Goal: Task Accomplishment & Management: Use online tool/utility

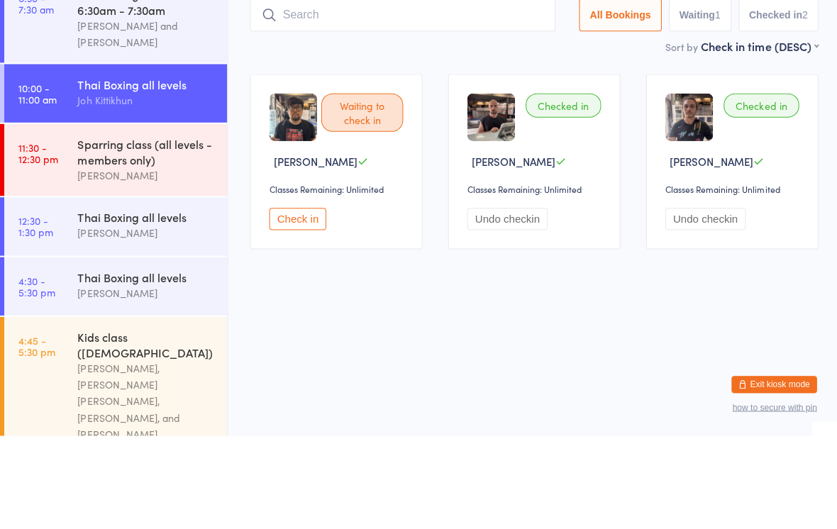
scroll to position [77, 0]
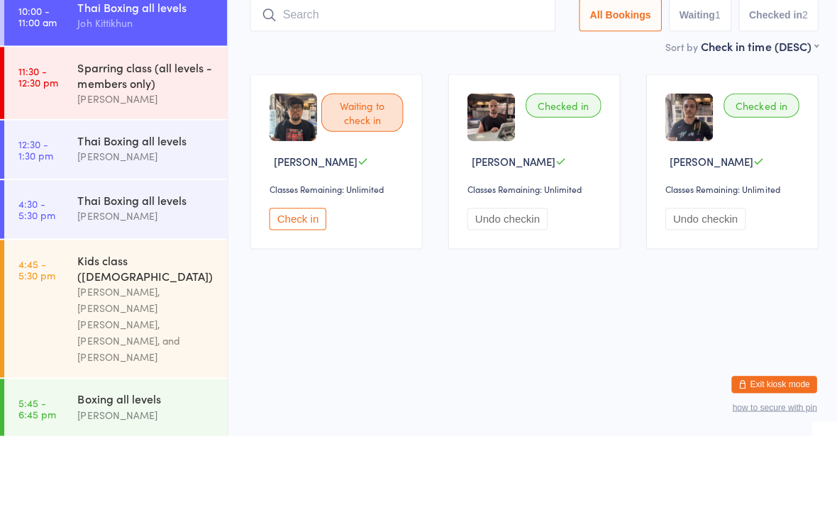
click at [72, 215] on link "12:30 - 1:30 pm Thai Boxing all levels [PERSON_NAME]" at bounding box center [115, 244] width 222 height 58
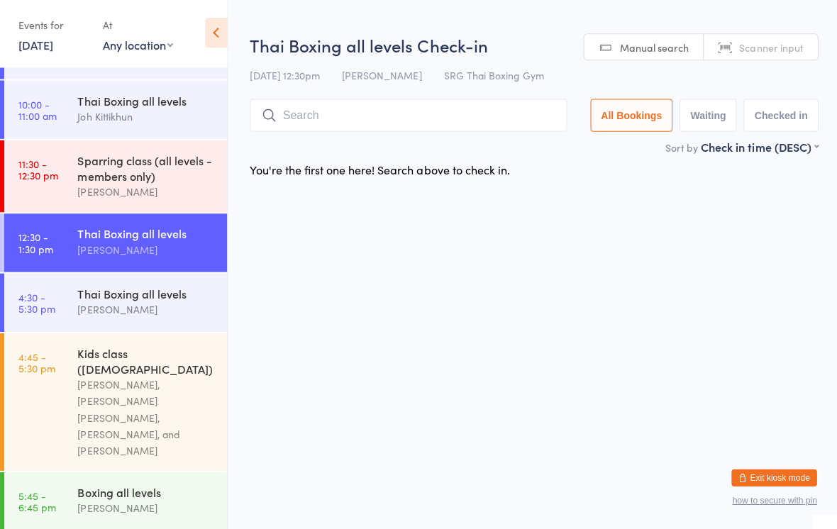
click at [316, 112] on input "search" at bounding box center [407, 117] width 316 height 33
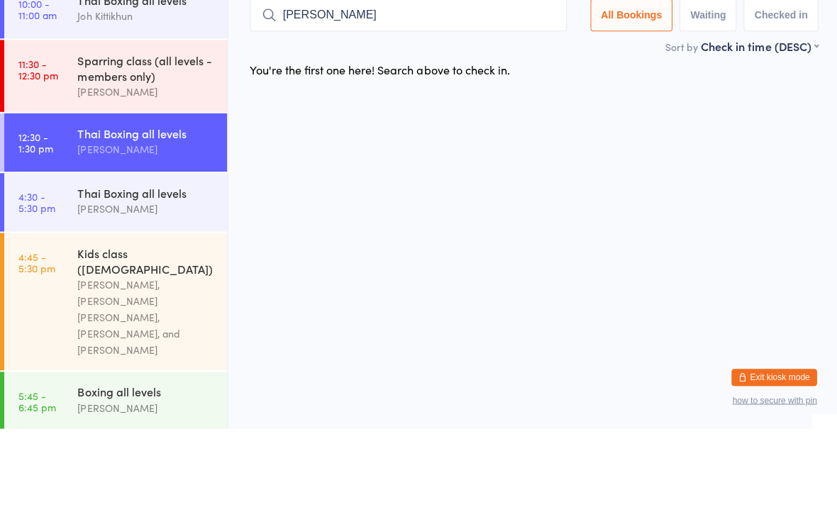
type input "[PERSON_NAME]"
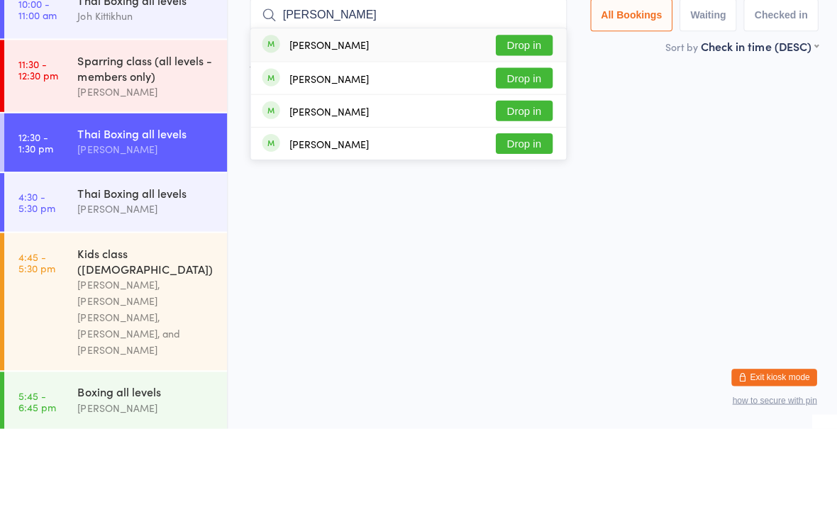
click at [522, 137] on button "Drop in" at bounding box center [522, 147] width 57 height 21
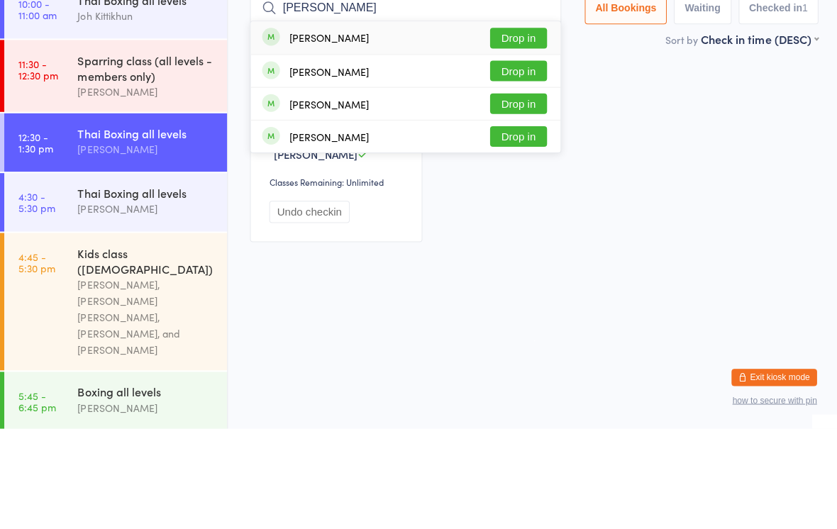
type input "[PERSON_NAME]"
click at [525, 162] on button "Drop in" at bounding box center [516, 172] width 57 height 21
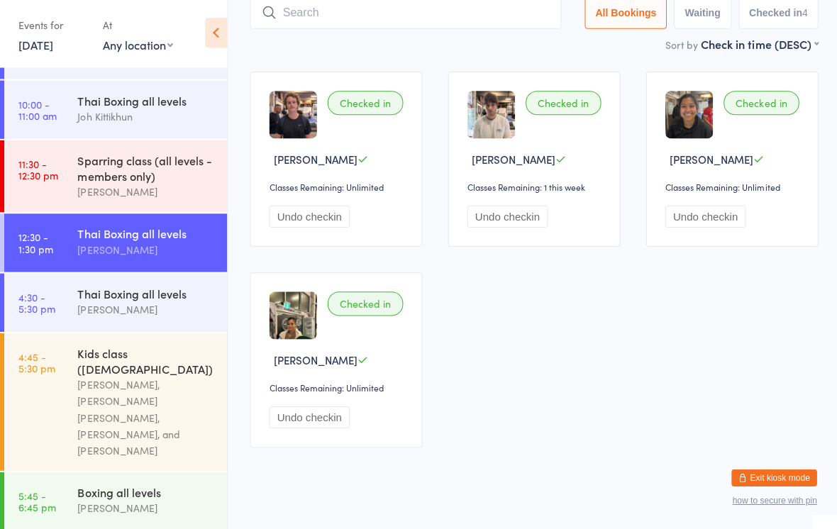
click at [487, 31] on input "search" at bounding box center [404, 15] width 310 height 33
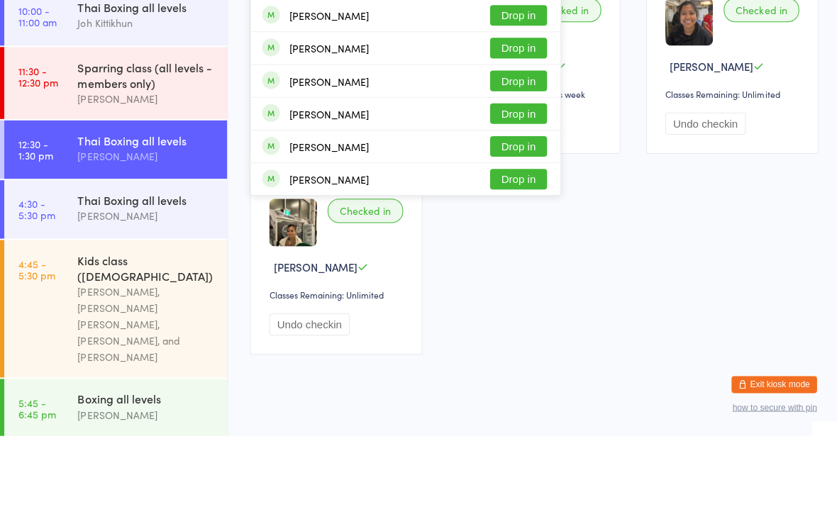
type input "Alexei"
click at [508, 48] on button "Drop in" at bounding box center [516, 45] width 57 height 21
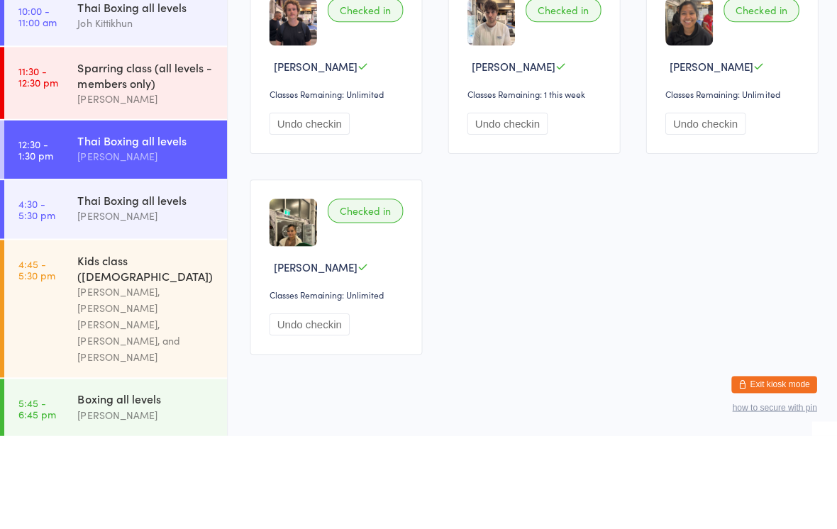
scroll to position [93, 0]
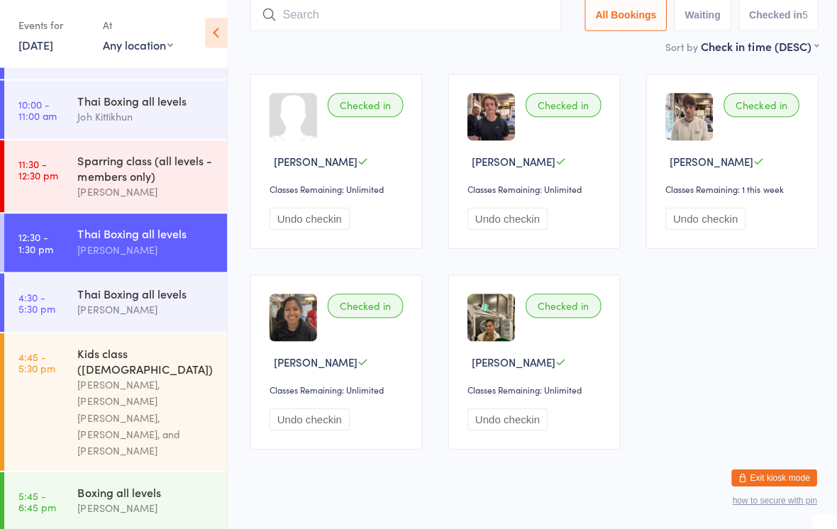
click at [475, 30] on input "search" at bounding box center [404, 17] width 310 height 33
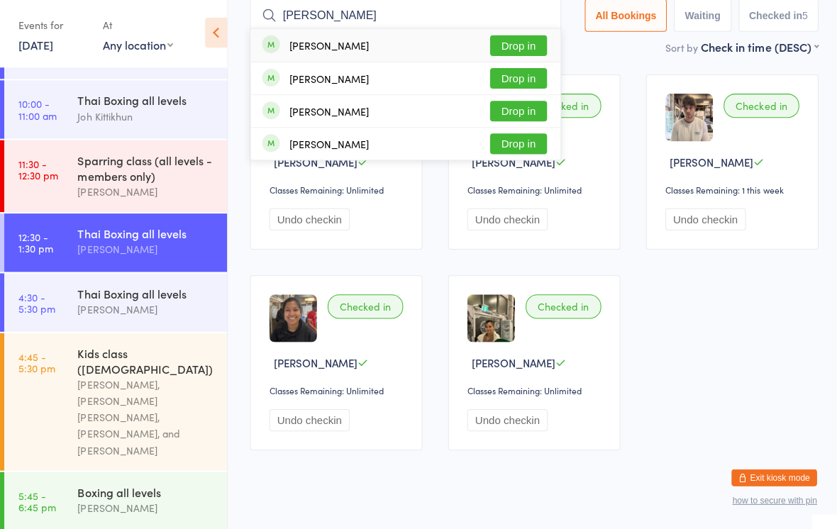
type input "[PERSON_NAME]"
click at [529, 42] on button "Drop in" at bounding box center [516, 48] width 57 height 21
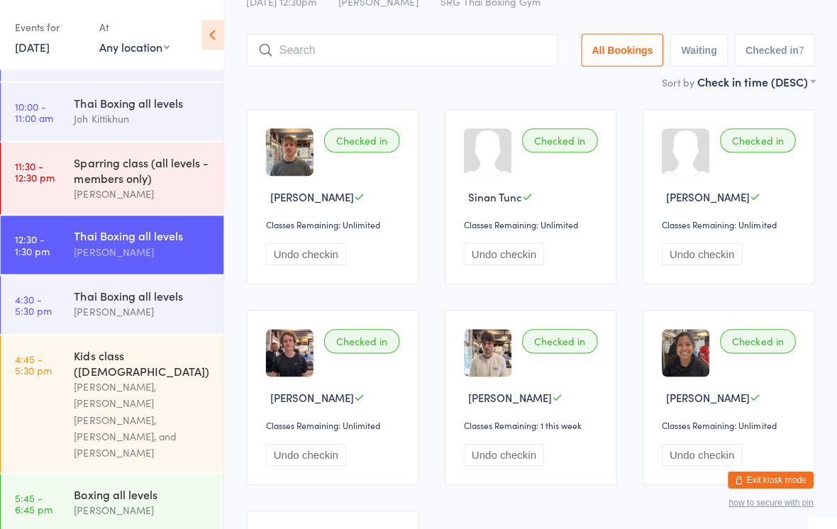
scroll to position [60, 0]
click at [504, 54] on input "search" at bounding box center [404, 49] width 310 height 33
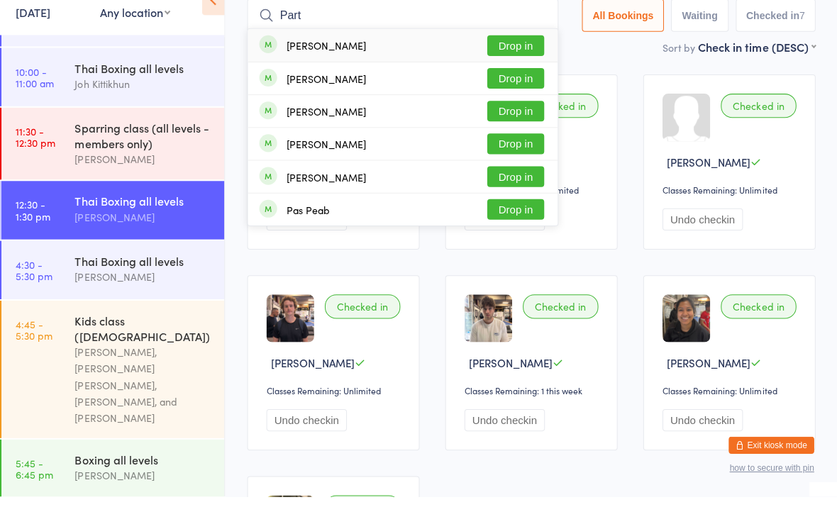
click at [518, 33] on input "Part" at bounding box center [404, 49] width 310 height 33
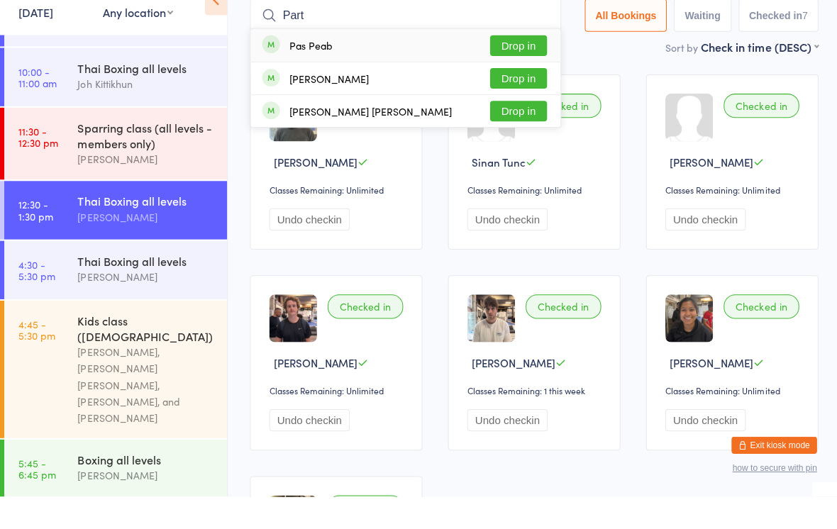
type input "Part"
click at [524, 70] on button "Drop in" at bounding box center [516, 80] width 57 height 21
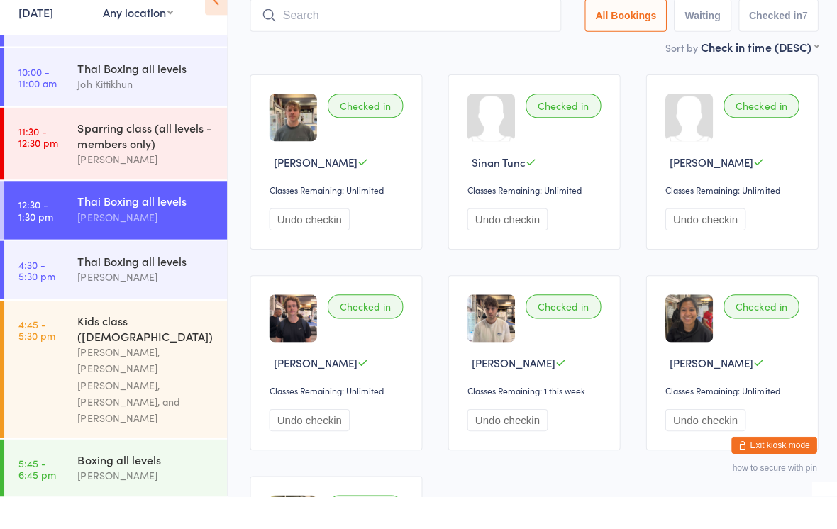
scroll to position [93, 0]
